Goal: Task Accomplishment & Management: Manage account settings

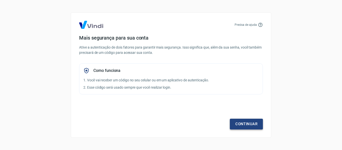
click at [245, 123] on link "Continuar" at bounding box center [246, 124] width 33 height 11
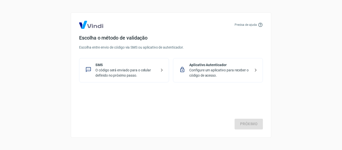
click at [140, 75] on p "O código será enviado para o celular definido no próximo passo." at bounding box center [125, 73] width 61 height 11
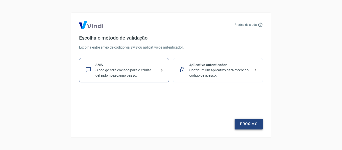
click at [250, 127] on link "Próximo" at bounding box center [249, 124] width 28 height 11
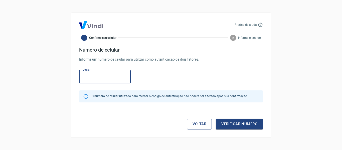
click at [192, 123] on link "Voltar" at bounding box center [199, 124] width 25 height 11
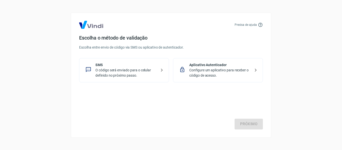
click at [125, 63] on p "SMS" at bounding box center [125, 64] width 61 height 5
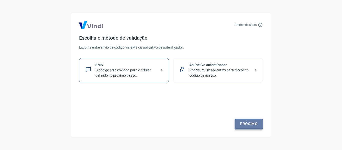
click at [254, 126] on link "Próximo" at bounding box center [249, 124] width 28 height 11
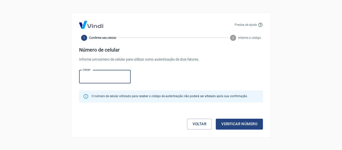
click at [107, 76] on input "Celular" at bounding box center [105, 76] width 52 height 13
type input "(51) 98118-5369"
click at [228, 123] on button "Verificar número" at bounding box center [239, 124] width 47 height 11
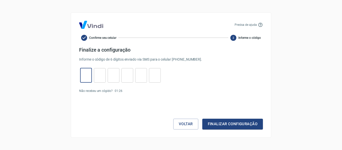
click at [90, 70] on input "tel" at bounding box center [86, 75] width 12 height 11
type input "8"
type input "0"
type input "4"
type input "6"
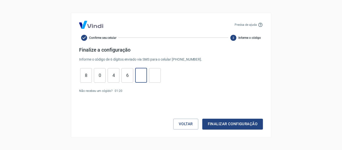
type input "0"
type input "3"
click at [225, 123] on button "Finalizar configuração" at bounding box center [232, 124] width 61 height 11
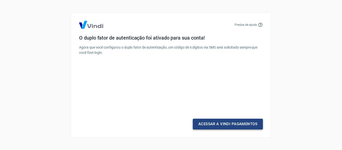
click at [229, 120] on link "Acessar a Vindi Pagamentos" at bounding box center [228, 124] width 70 height 11
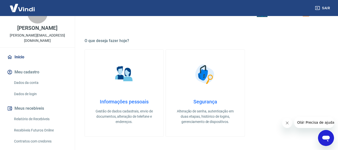
scroll to position [49, 0]
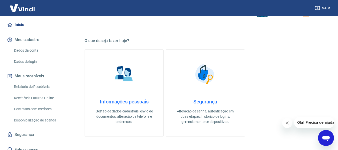
click at [38, 82] on link "Relatório de Recebíveis" at bounding box center [40, 87] width 57 height 10
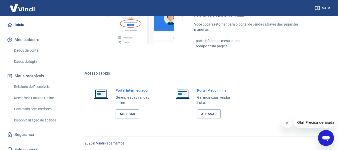
scroll to position [313, 0]
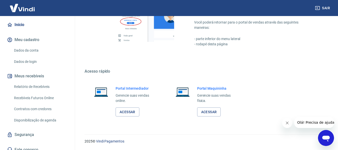
click at [30, 82] on link "Relatório de Recebíveis" at bounding box center [40, 87] width 57 height 10
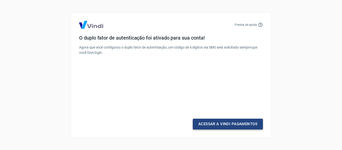
click at [220, 126] on link "Acessar a Vindi Pagamentos" at bounding box center [228, 124] width 70 height 11
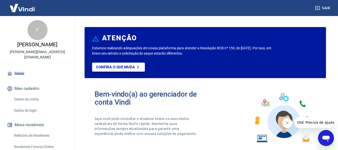
click at [123, 70] on link "Confira o que muda" at bounding box center [118, 67] width 53 height 9
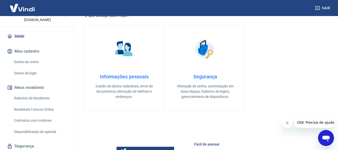
scroll to position [49, 0]
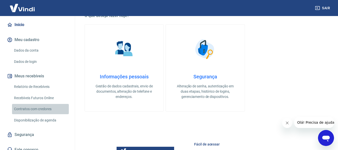
click at [44, 104] on link "Contratos com credores" at bounding box center [40, 109] width 57 height 10
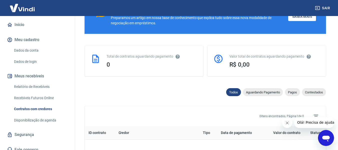
scroll to position [100, 0]
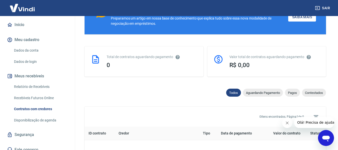
click at [34, 94] on link "Recebíveis Futuros Online" at bounding box center [40, 98] width 57 height 10
